Goal: Transaction & Acquisition: Purchase product/service

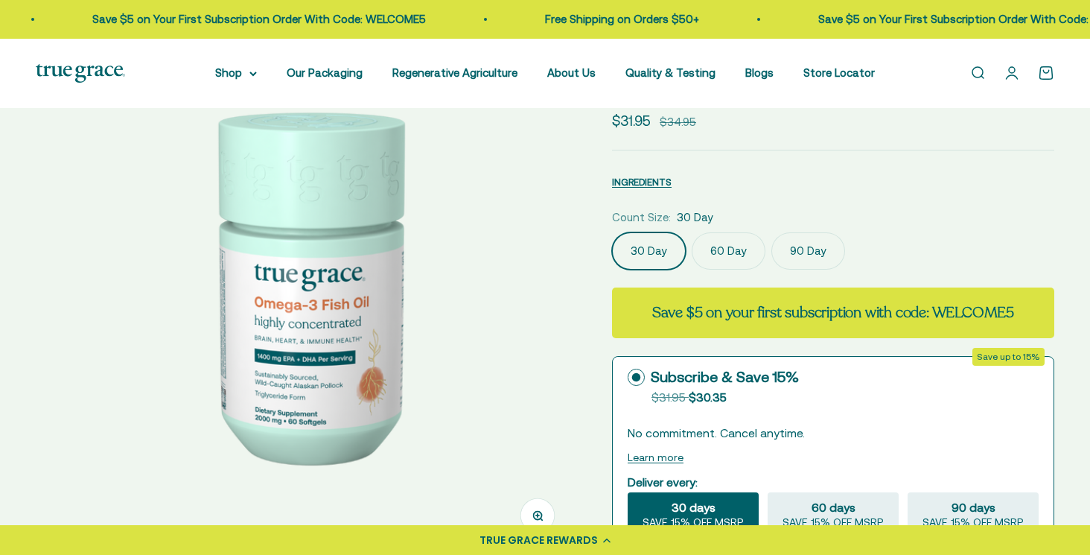
scroll to position [164, 0]
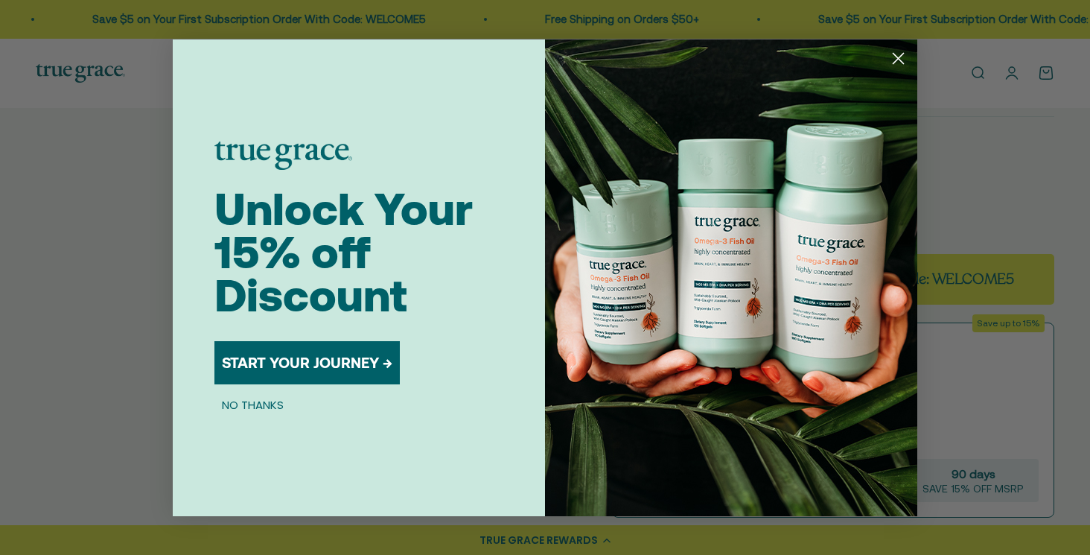
click at [272, 404] on button "NO THANKS" at bounding box center [252, 405] width 77 height 18
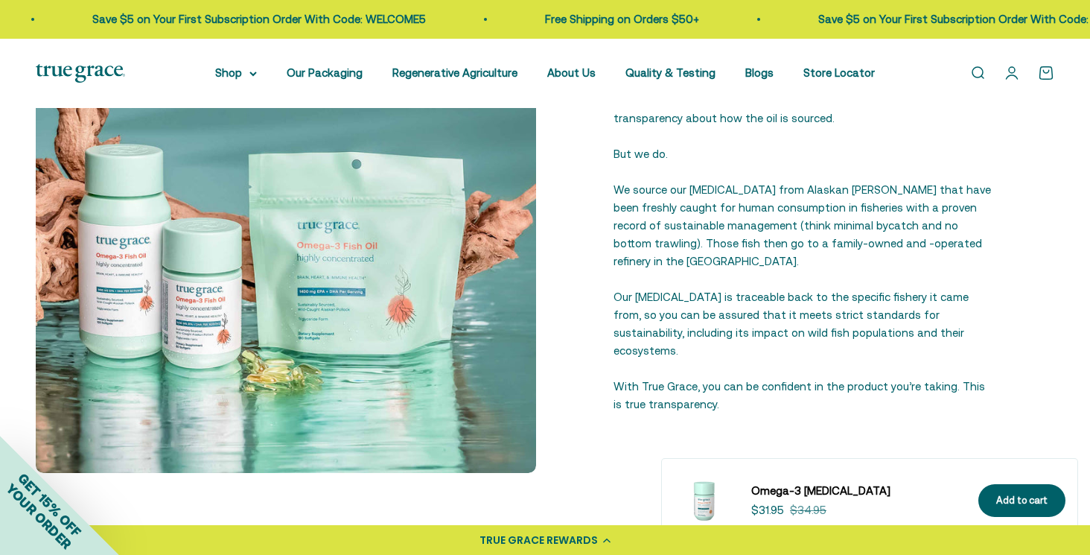
scroll to position [1805, 0]
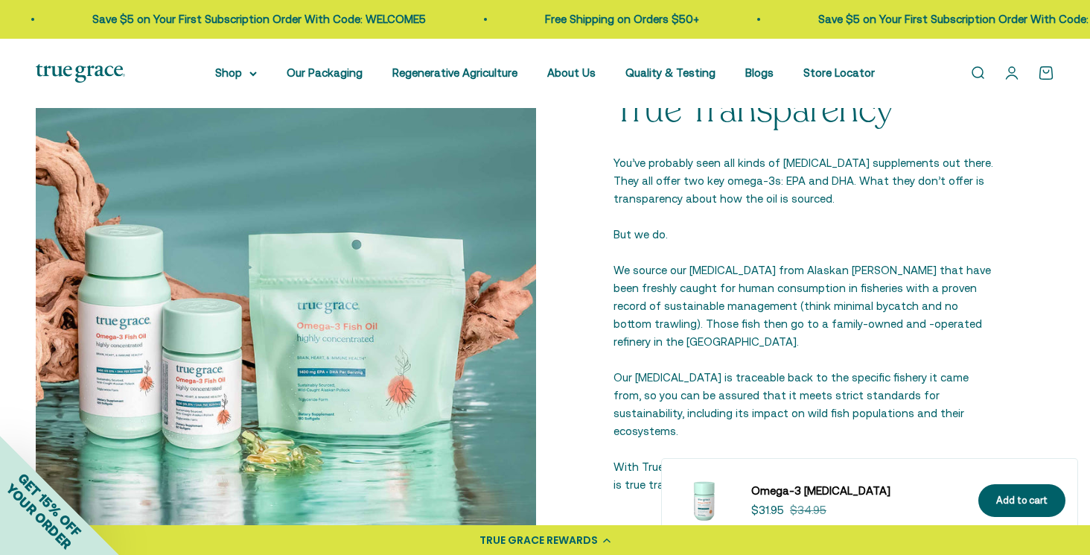
click at [975, 71] on link "Open search" at bounding box center [977, 73] width 16 height 16
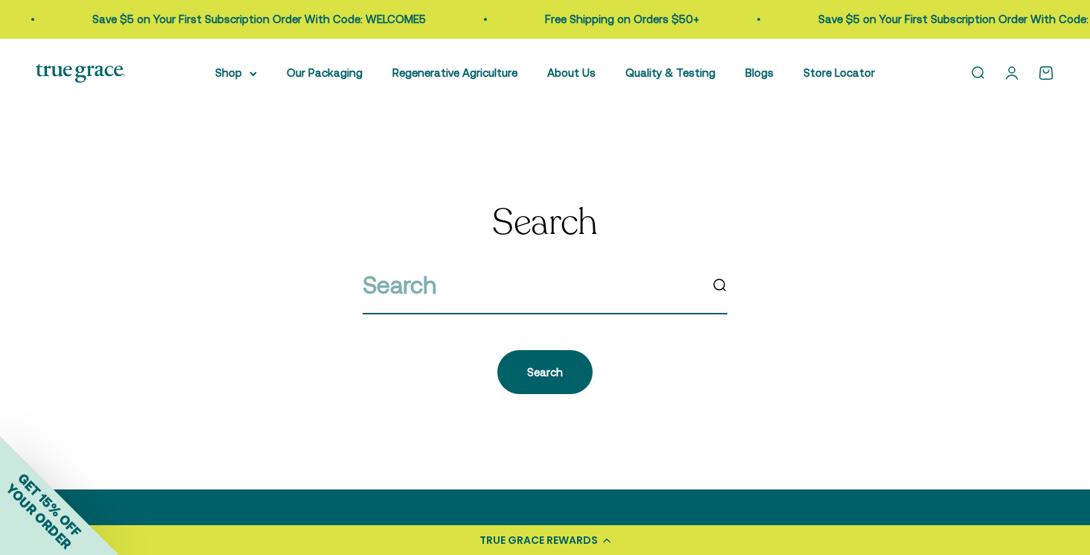
click at [491, 296] on input "search" at bounding box center [531, 285] width 336 height 38
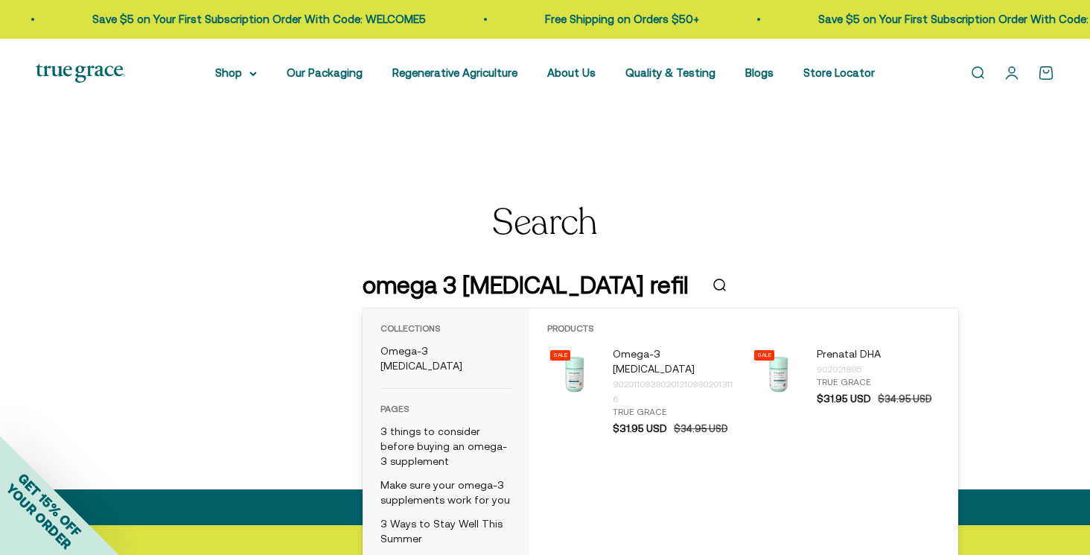
type input "omega 3 fish oil refill"
